Goal: Use online tool/utility: Utilize a website feature to perform a specific function

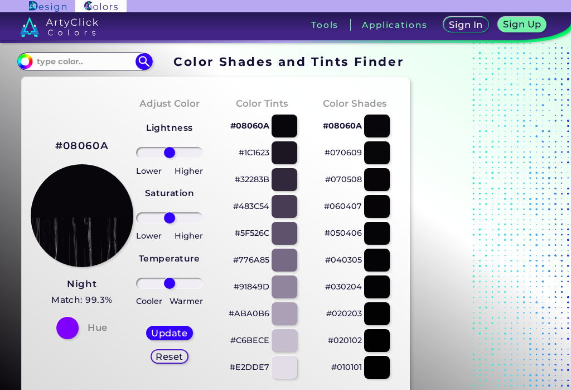
type input "#08060a"
